Goal: Transaction & Acquisition: Download file/media

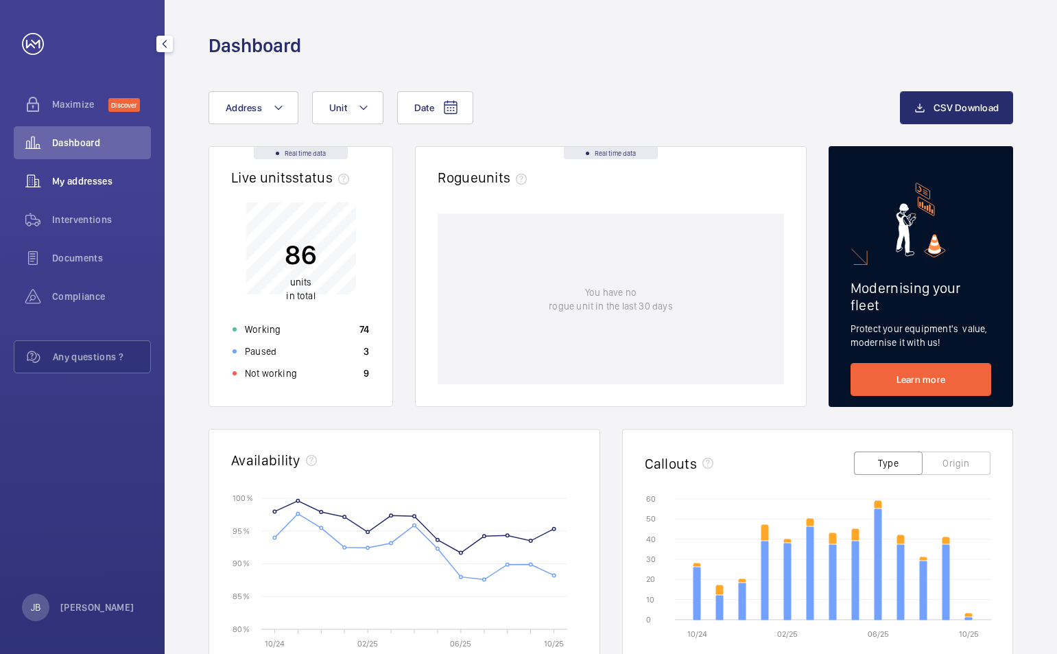
click at [89, 176] on span "My addresses" at bounding box center [101, 181] width 99 height 14
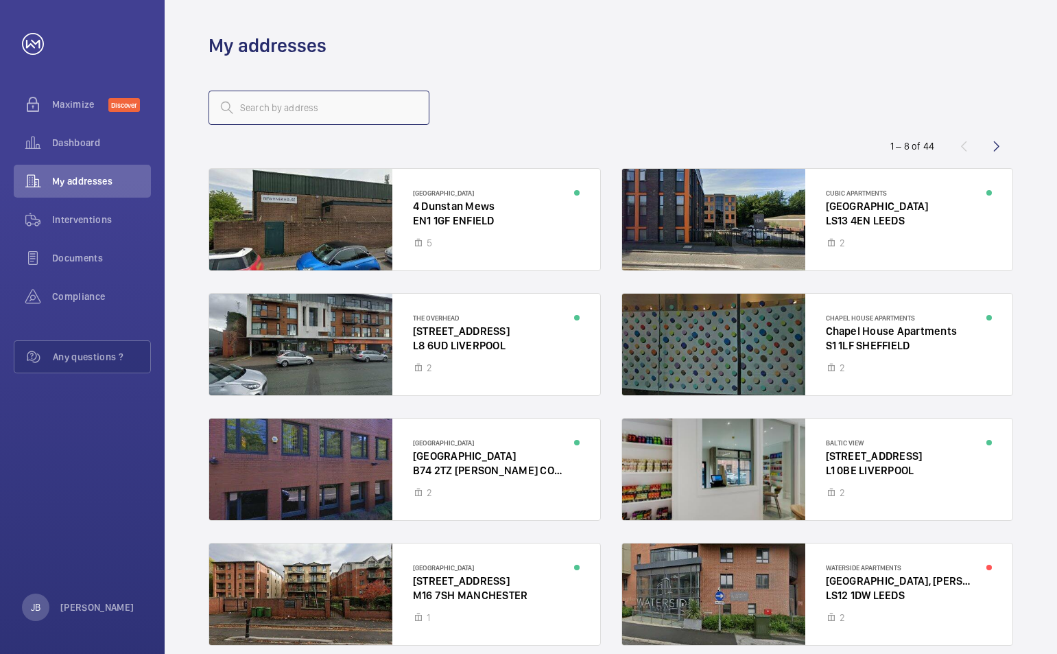
click at [276, 102] on input "text" at bounding box center [319, 108] width 221 height 34
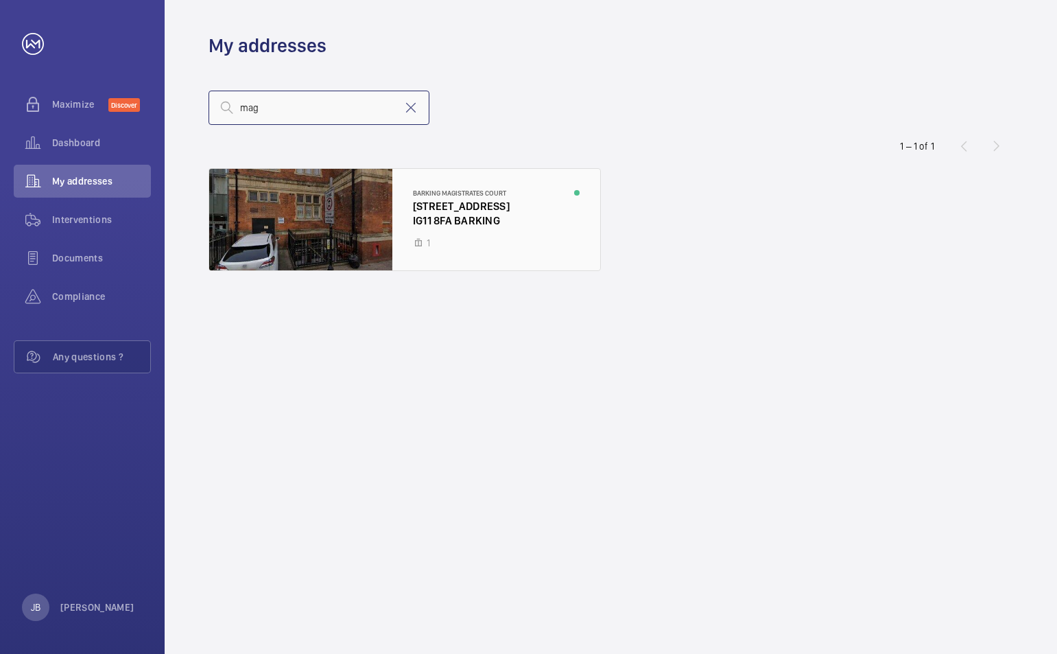
type input "mag"
click at [442, 225] on div at bounding box center [404, 220] width 391 height 102
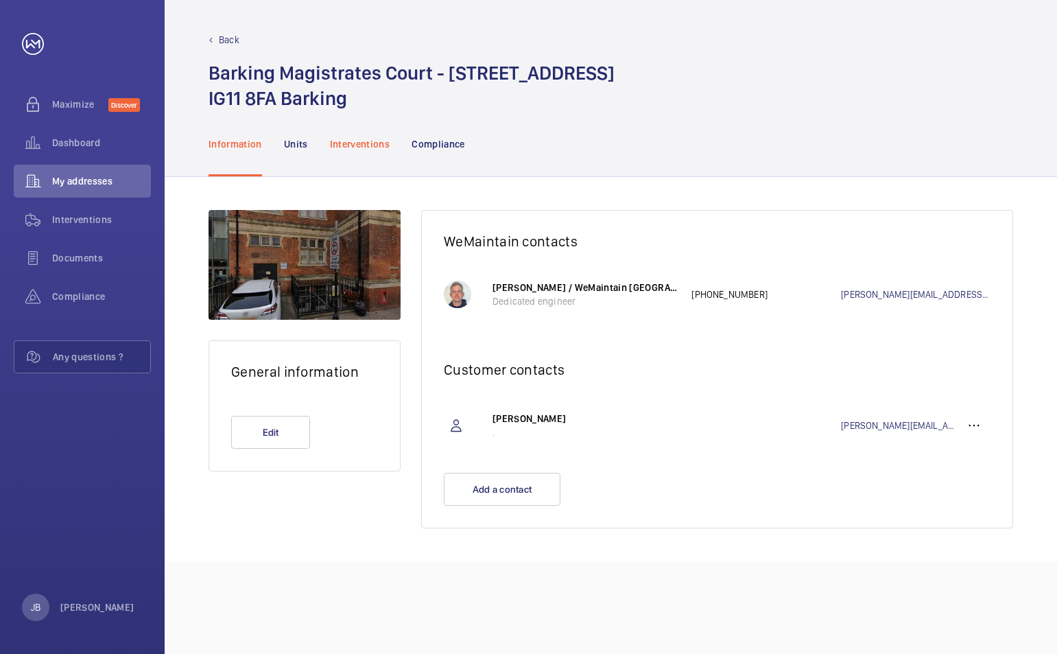
click at [379, 146] on p "Interventions" at bounding box center [360, 144] width 60 height 14
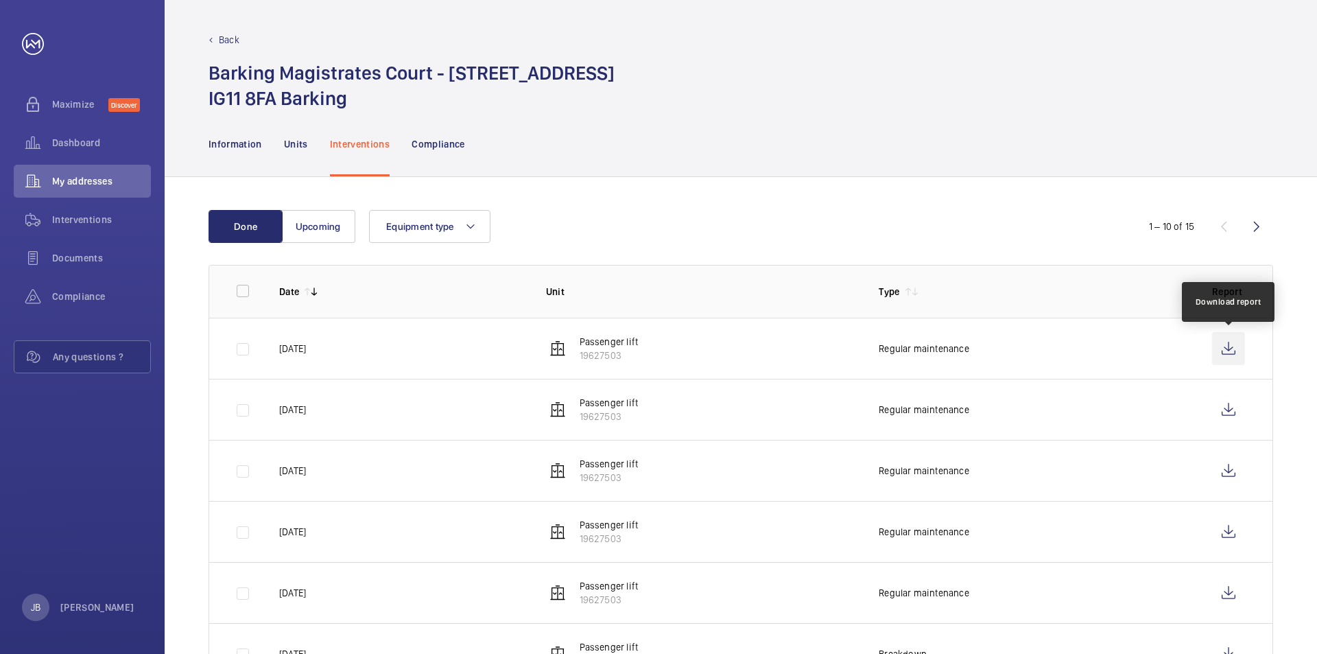
click at [1056, 347] on wm-front-icon-button at bounding box center [1228, 348] width 33 height 33
